Goal: Transaction & Acquisition: Book appointment/travel/reservation

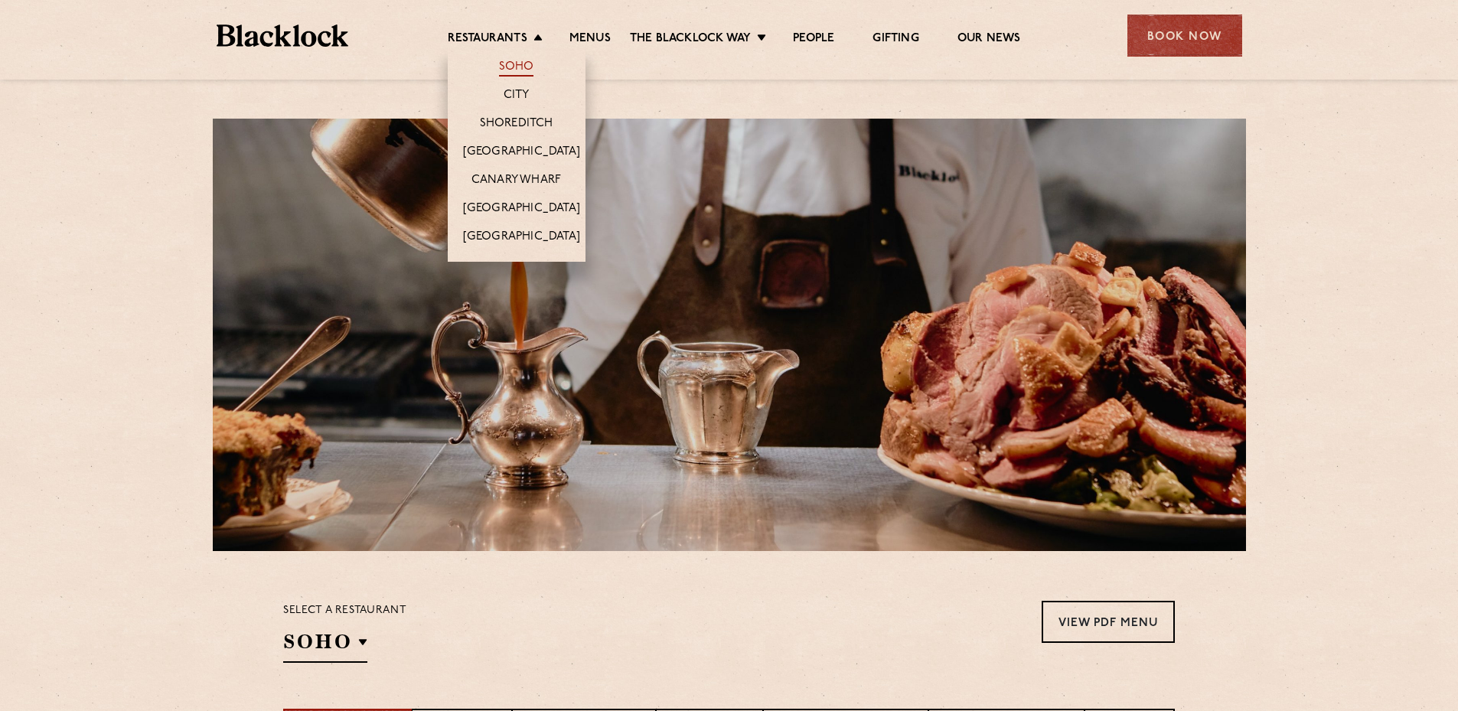
click at [501, 65] on link "Soho" at bounding box center [516, 68] width 35 height 17
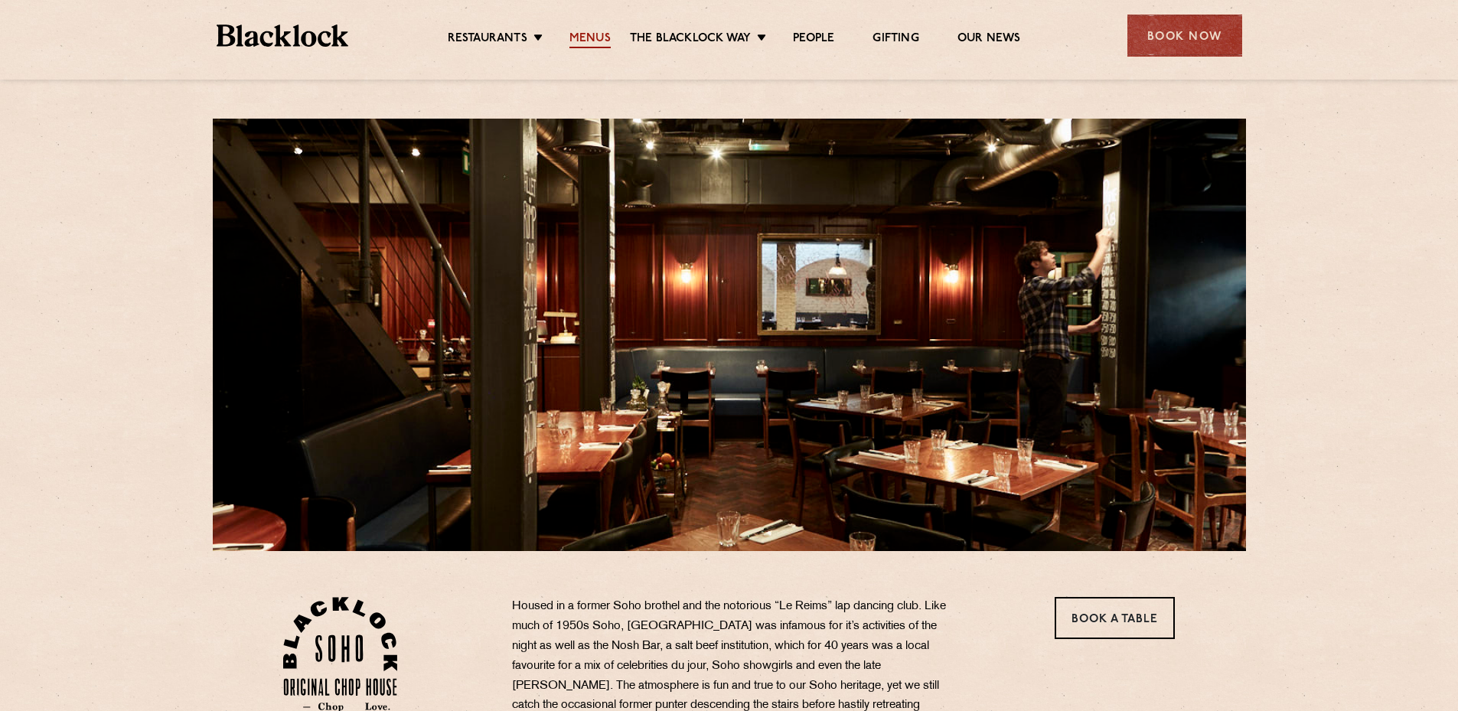
click at [603, 34] on link "Menus" at bounding box center [590, 39] width 41 height 17
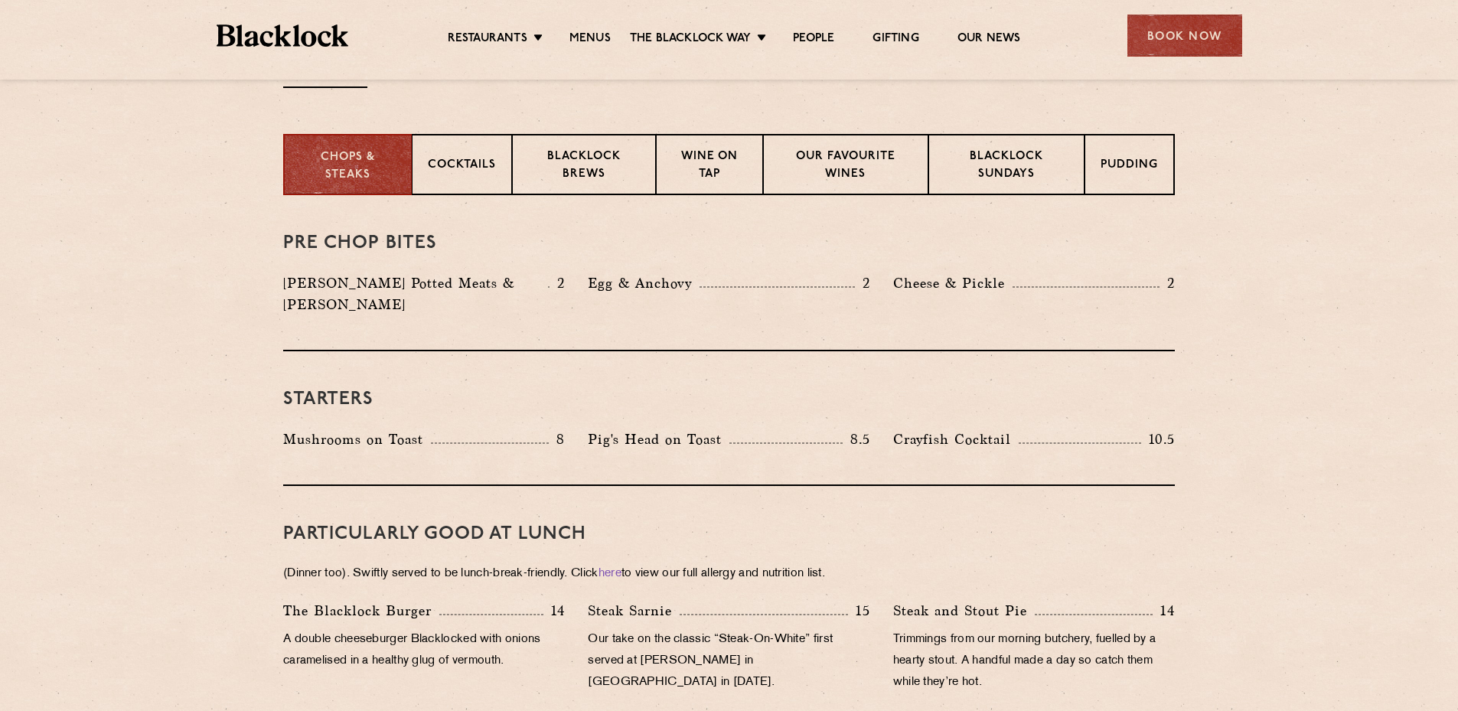
scroll to position [612, 0]
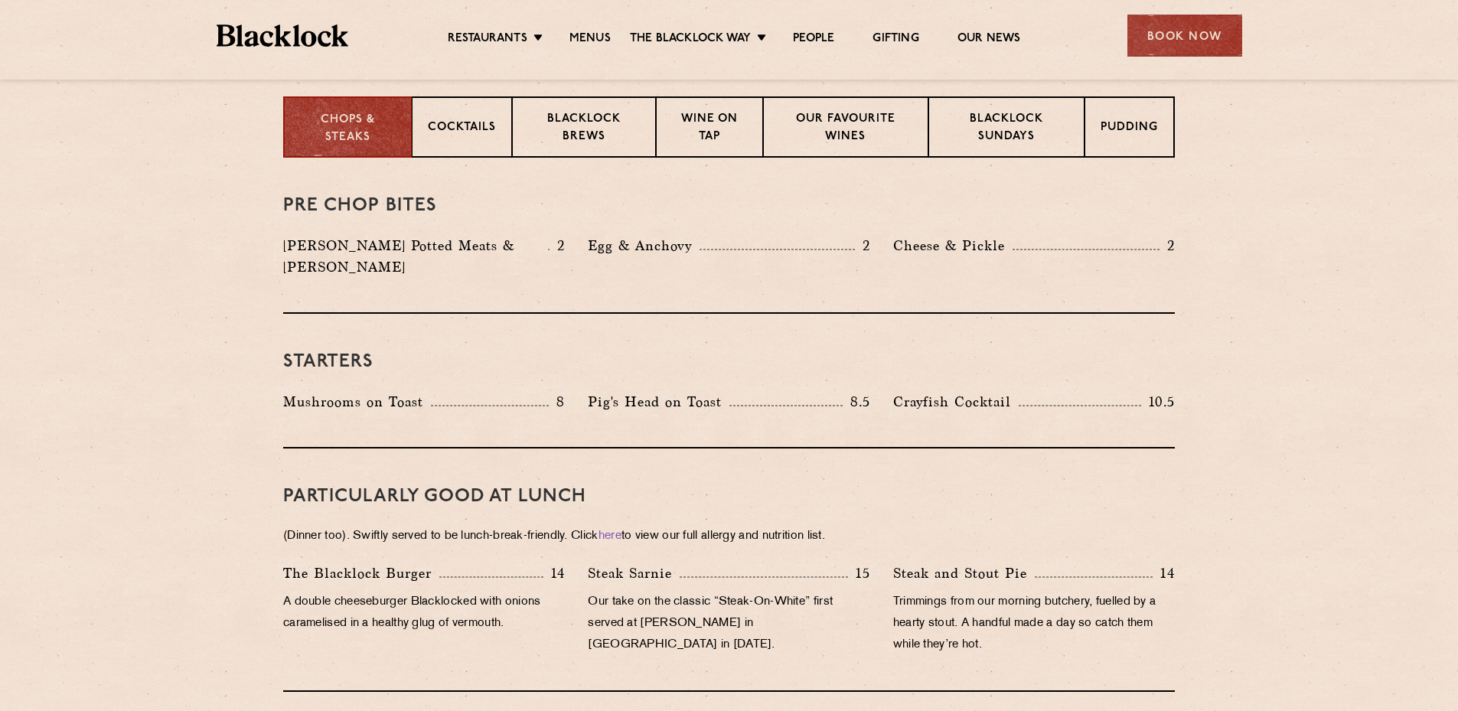
click at [907, 487] on h3 "PARTICULARLY GOOD AT LUNCH" at bounding box center [729, 497] width 892 height 20
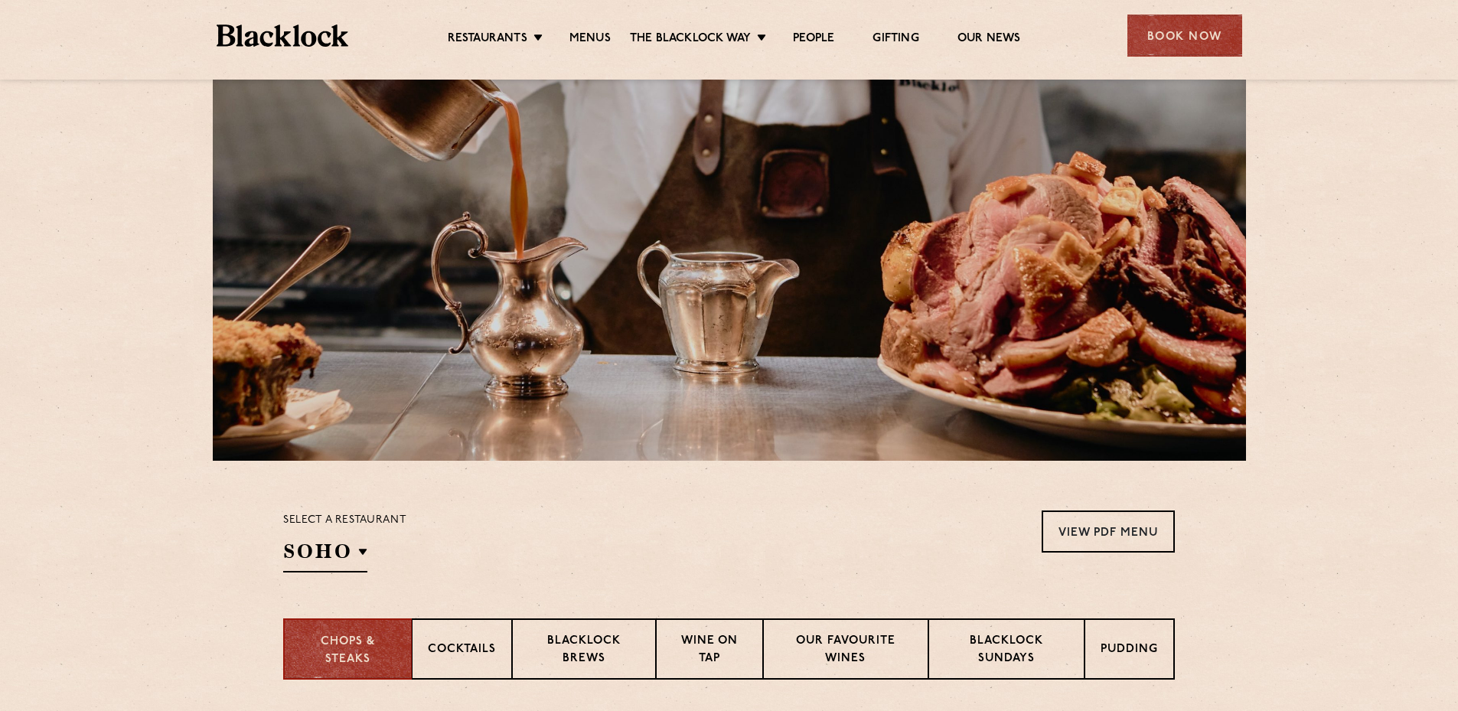
scroll to position [0, 0]
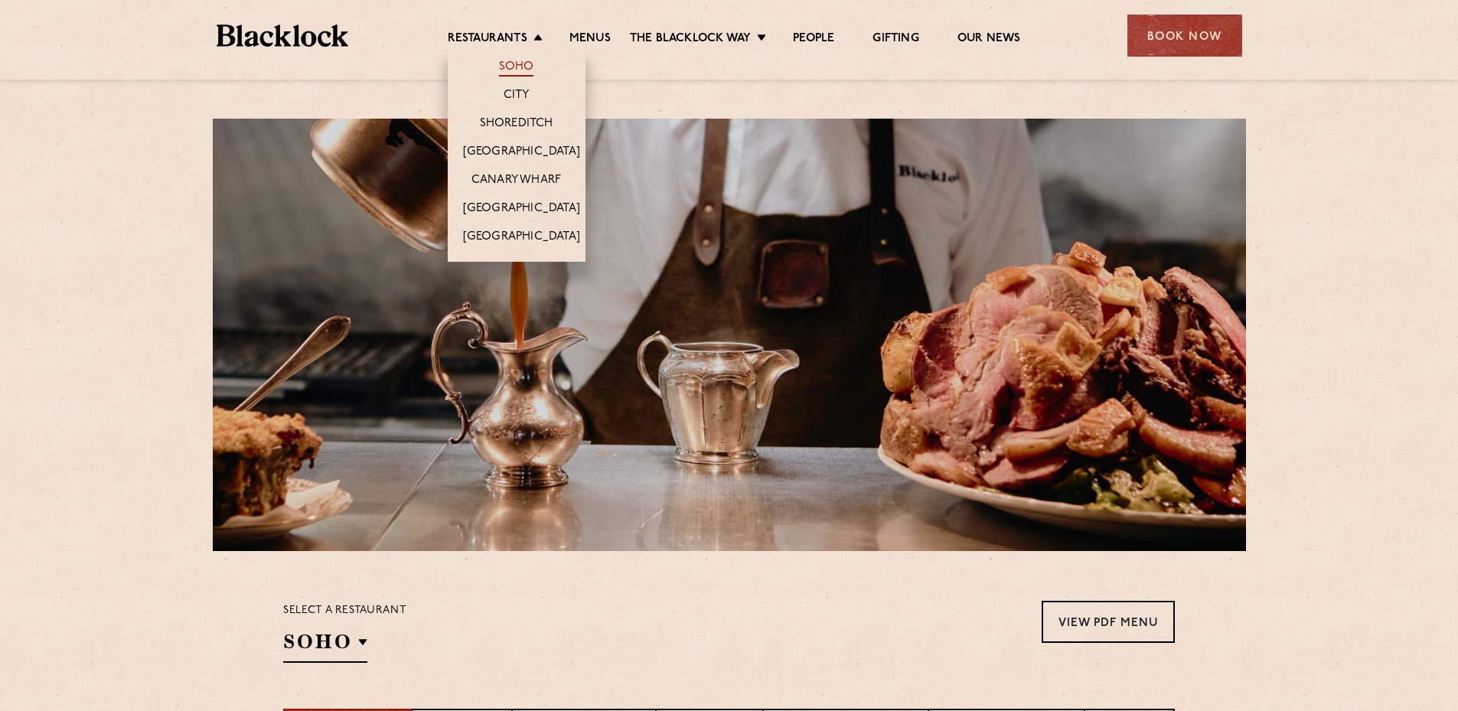
click at [521, 67] on link "Soho" at bounding box center [516, 68] width 35 height 17
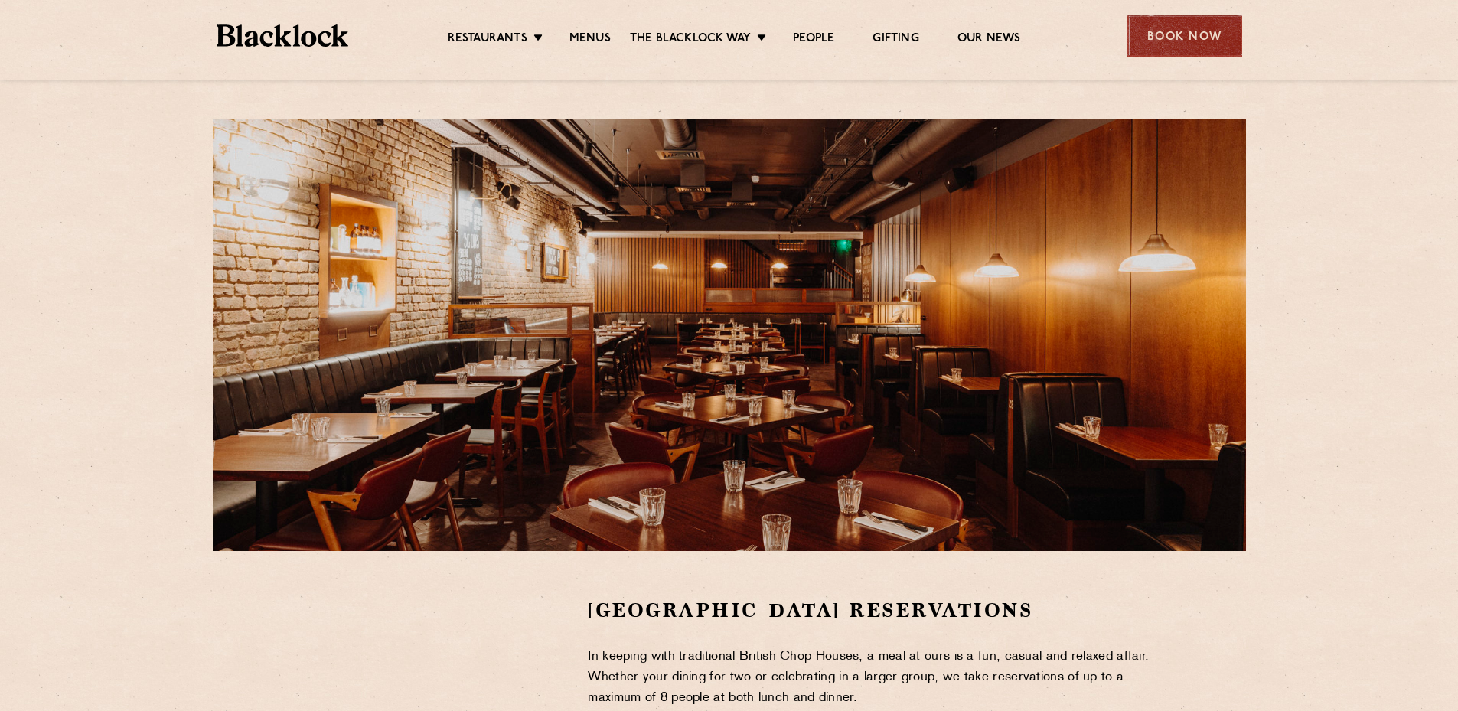
click at [1187, 39] on div "Book Now" at bounding box center [1185, 36] width 115 height 42
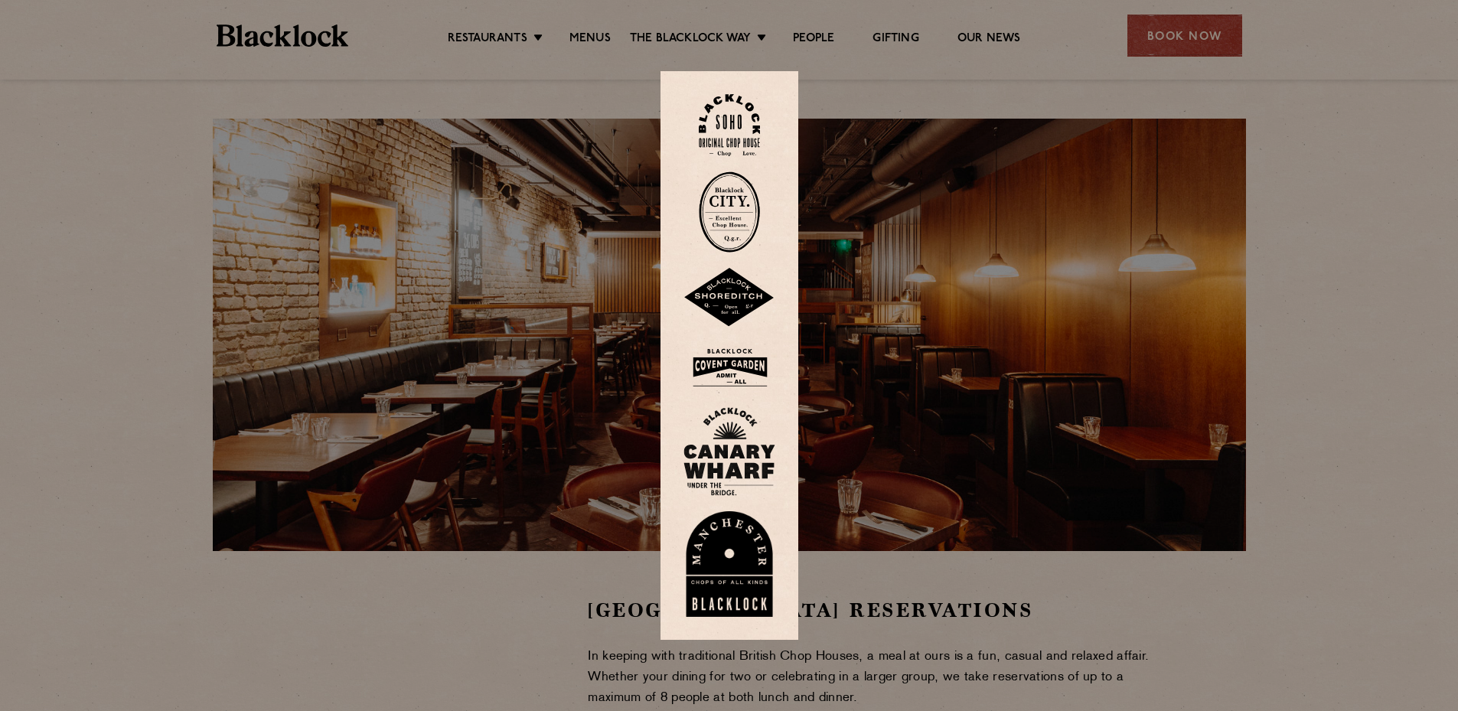
click at [739, 117] on img at bounding box center [729, 125] width 61 height 62
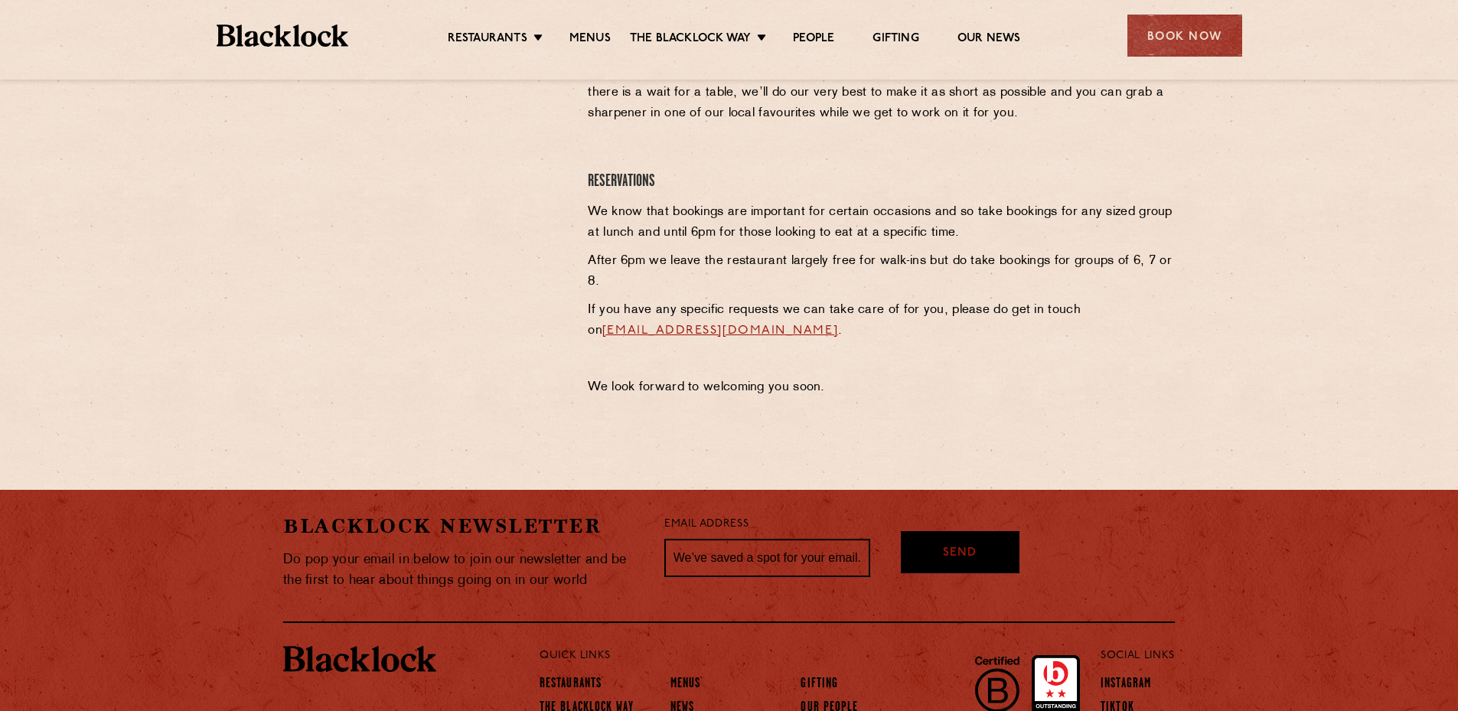
scroll to position [419, 0]
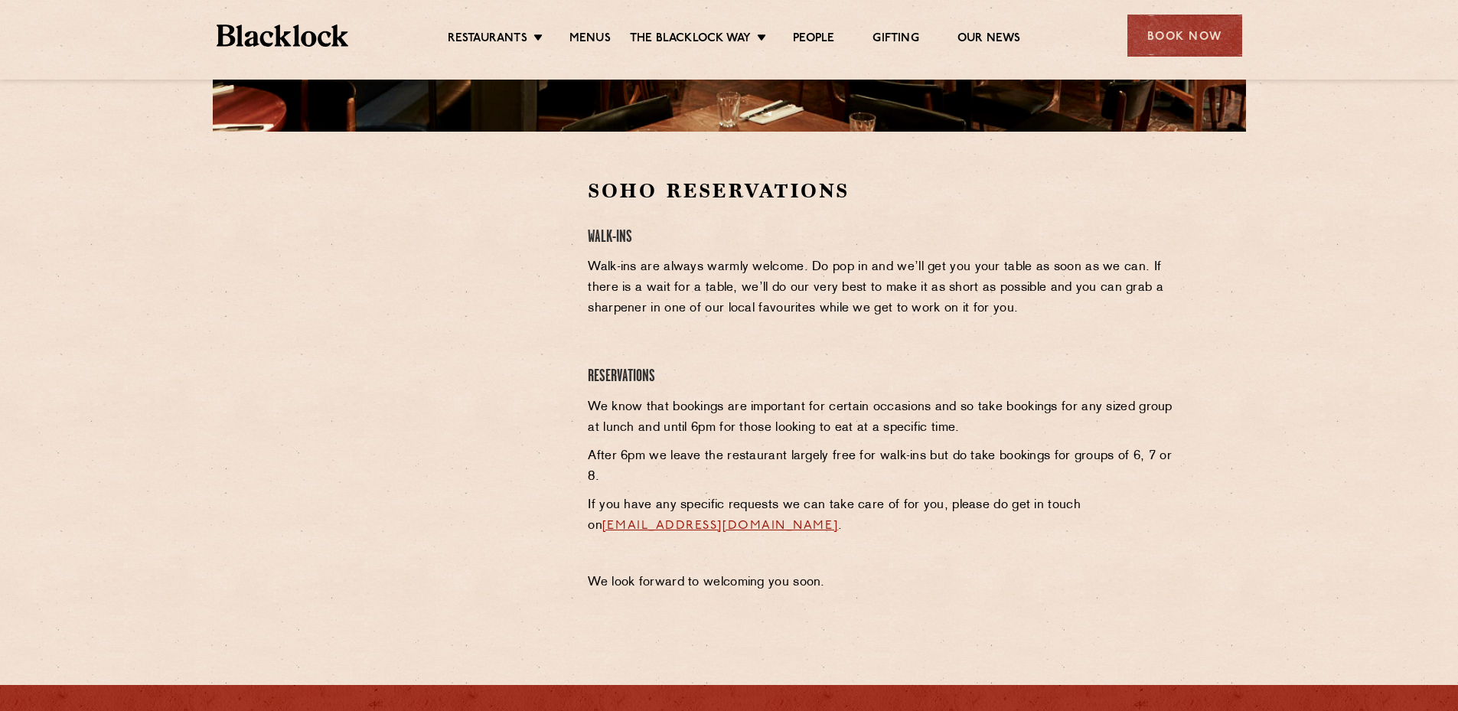
click at [560, 297] on div at bounding box center [424, 293] width 282 height 230
click at [593, 444] on div "Soho Reservations Walk-Ins Walk-ins are always warmly welcome. Do pop in and we…" at bounding box center [881, 389] width 610 height 423
click at [570, 232] on div at bounding box center [424, 389] width 305 height 423
click at [536, 256] on div at bounding box center [424, 293] width 282 height 230
click at [270, 241] on div "Soho Reservations Walk-Ins Walk-ins are always warmly welcome. Do pop in and we…" at bounding box center [729, 389] width 930 height 423
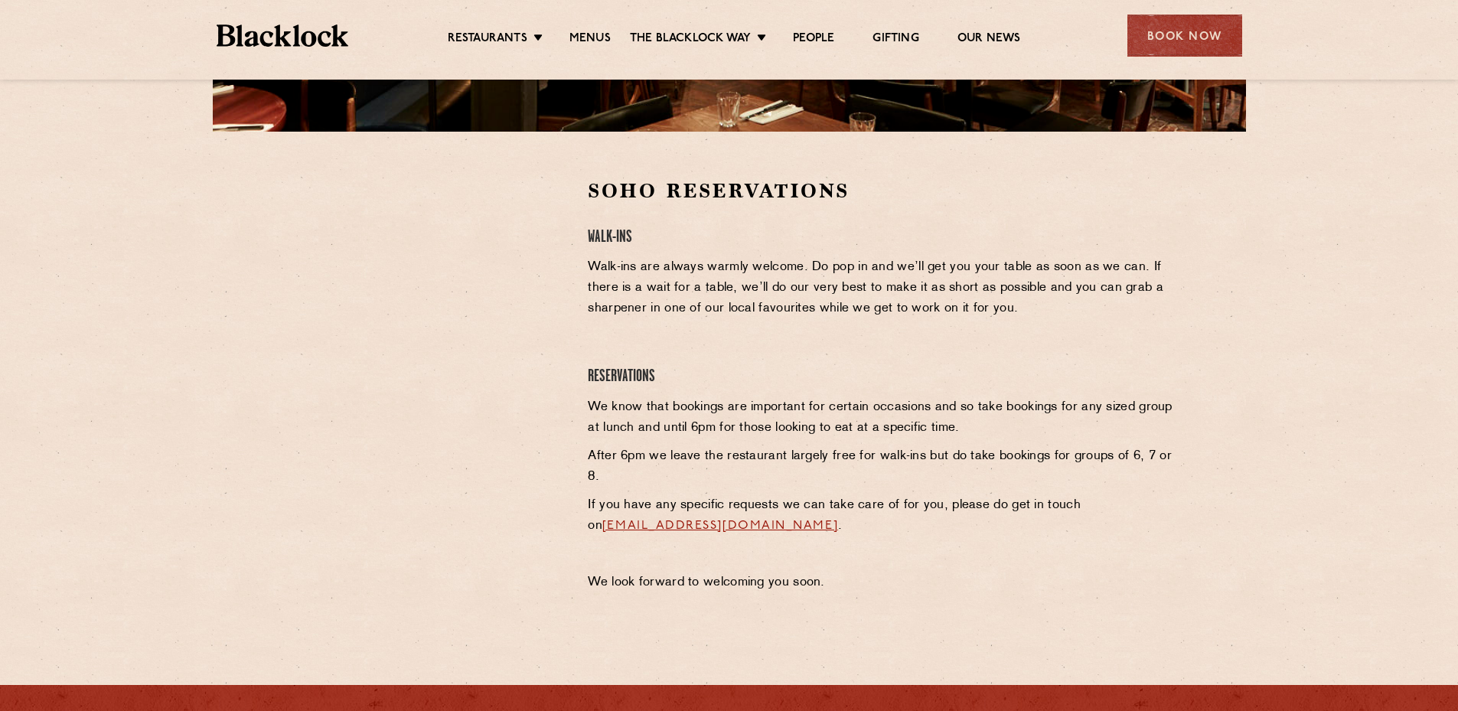
click at [575, 284] on div at bounding box center [424, 389] width 305 height 423
click at [313, 429] on div at bounding box center [424, 389] width 305 height 423
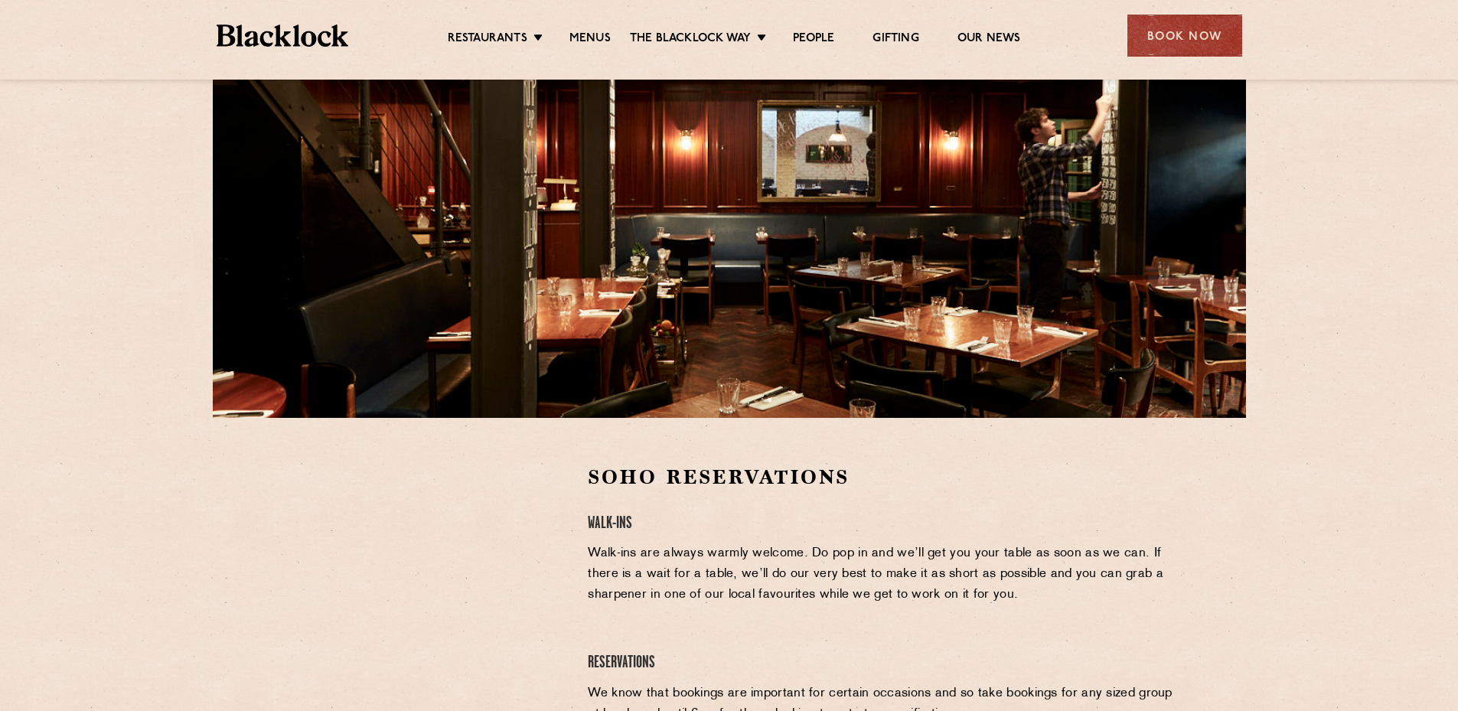
scroll to position [383, 0]
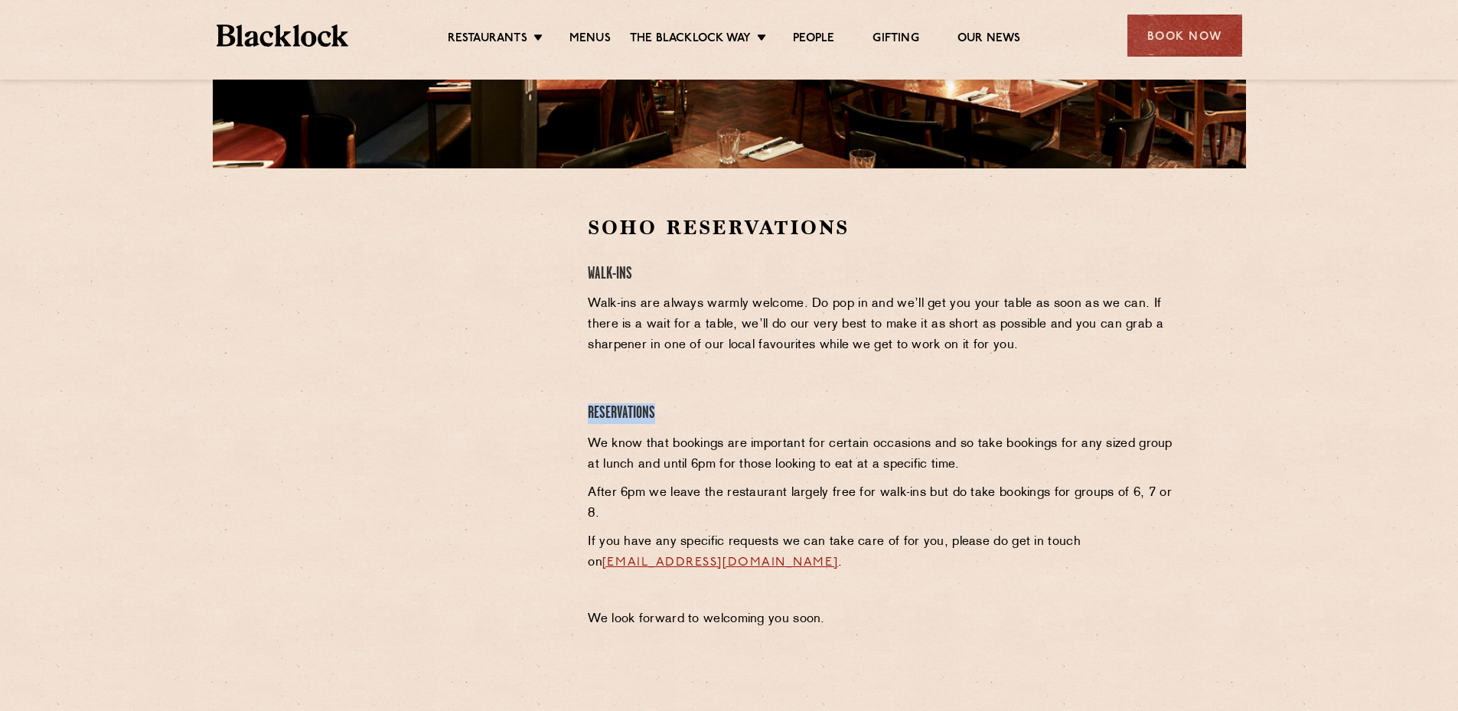
drag, startPoint x: 589, startPoint y: 414, endPoint x: 718, endPoint y: 413, distance: 128.6
click at [718, 413] on h4 "Reservations" at bounding box center [881, 413] width 587 height 21
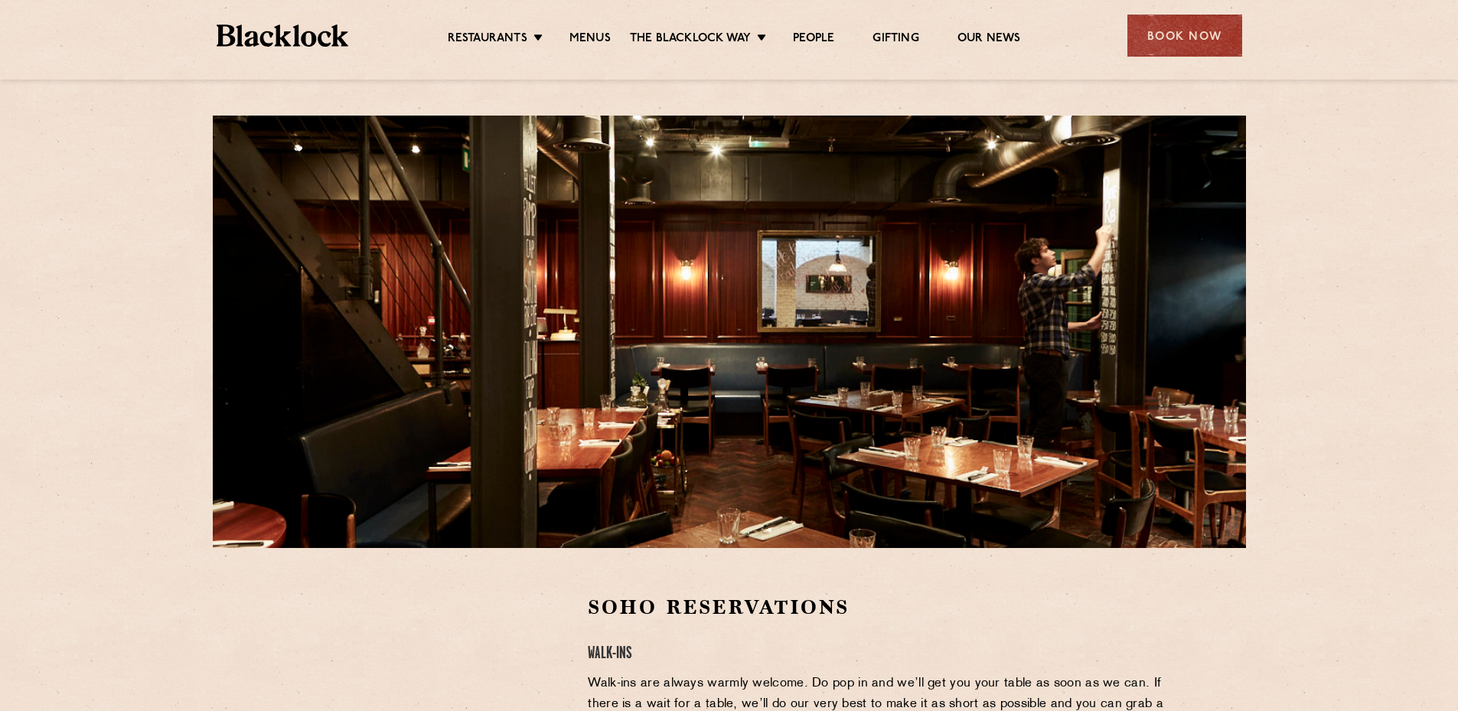
scroll to position [0, 0]
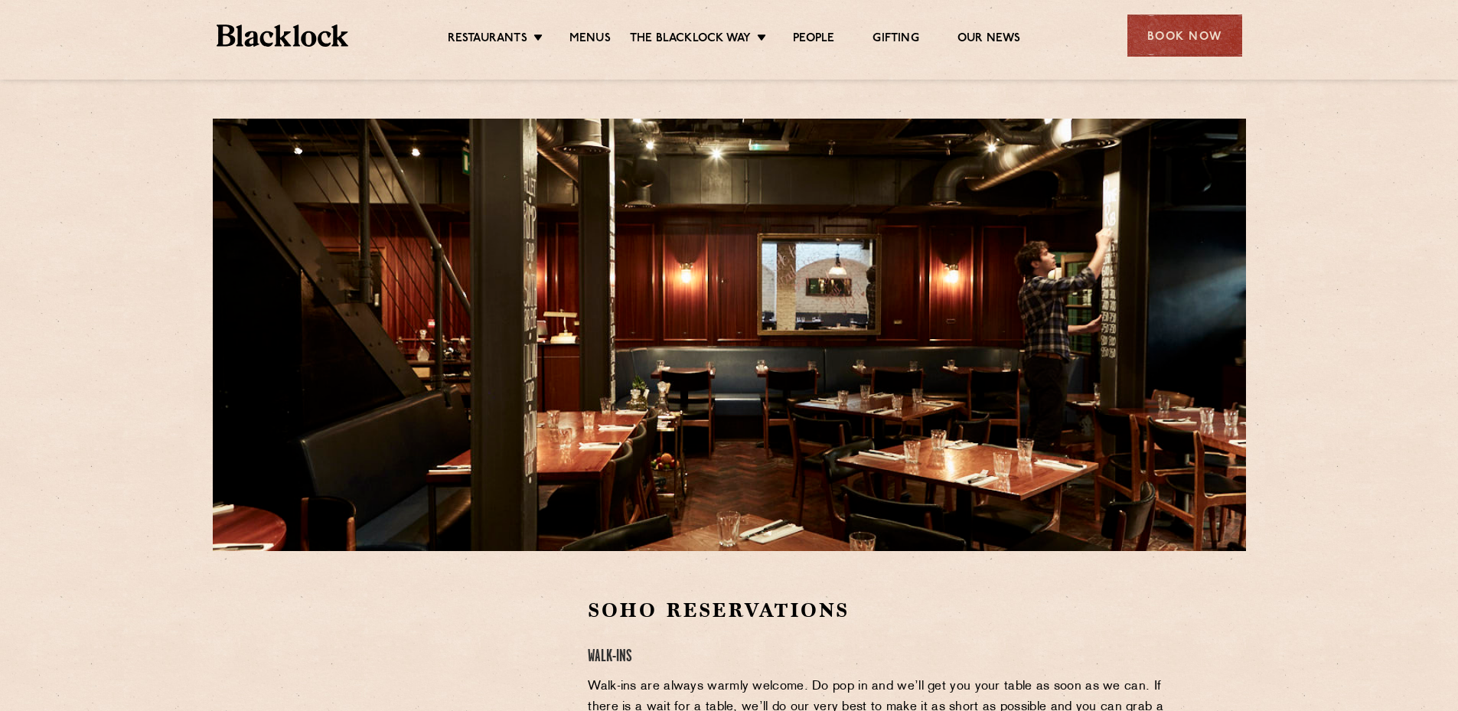
click at [983, 611] on h2 "Soho Reservations" at bounding box center [881, 610] width 587 height 27
